Goal: Navigation & Orientation: Find specific page/section

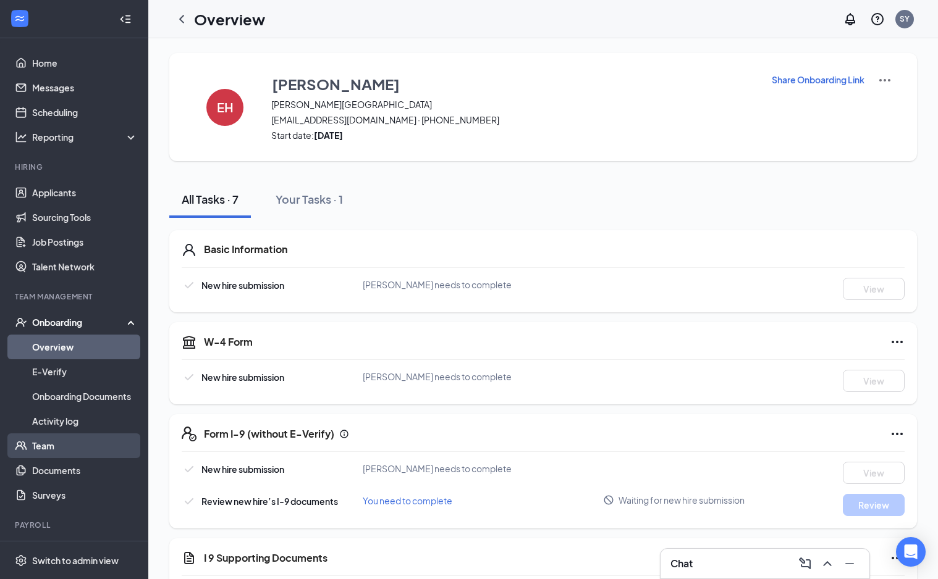
click at [44, 443] on link "Team" at bounding box center [85, 446] width 106 height 25
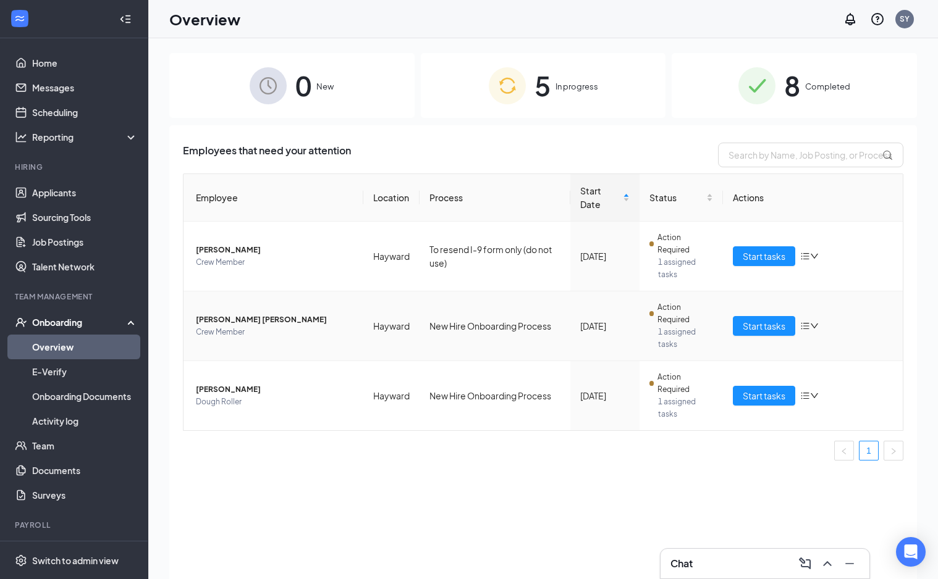
click at [814, 326] on icon "down" at bounding box center [814, 326] width 7 height 5
click at [50, 448] on link "Team" at bounding box center [85, 446] width 106 height 25
